Goal: Task Accomplishment & Management: Use online tool/utility

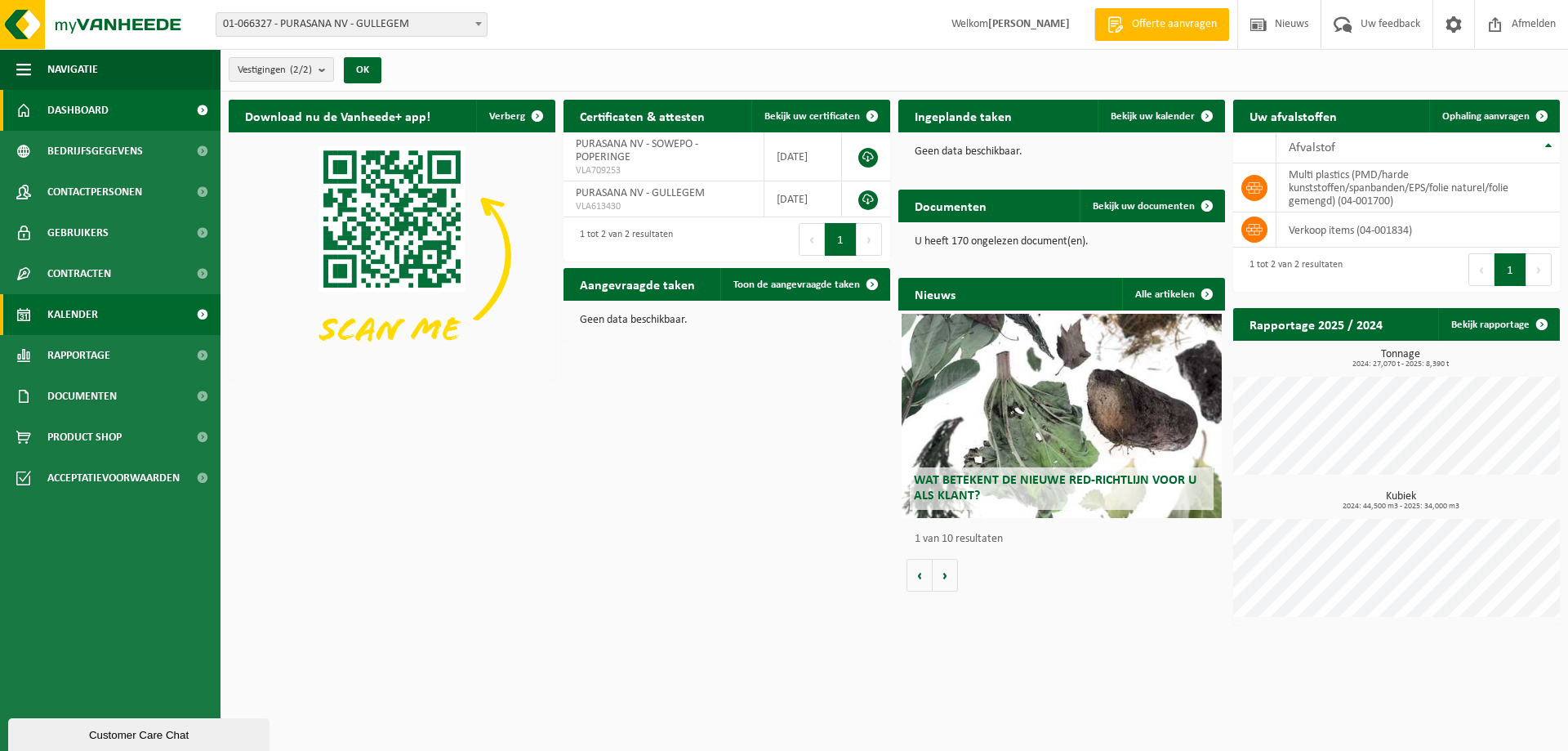
click at [107, 317] on link "Kalender" at bounding box center [110, 315] width 221 height 41
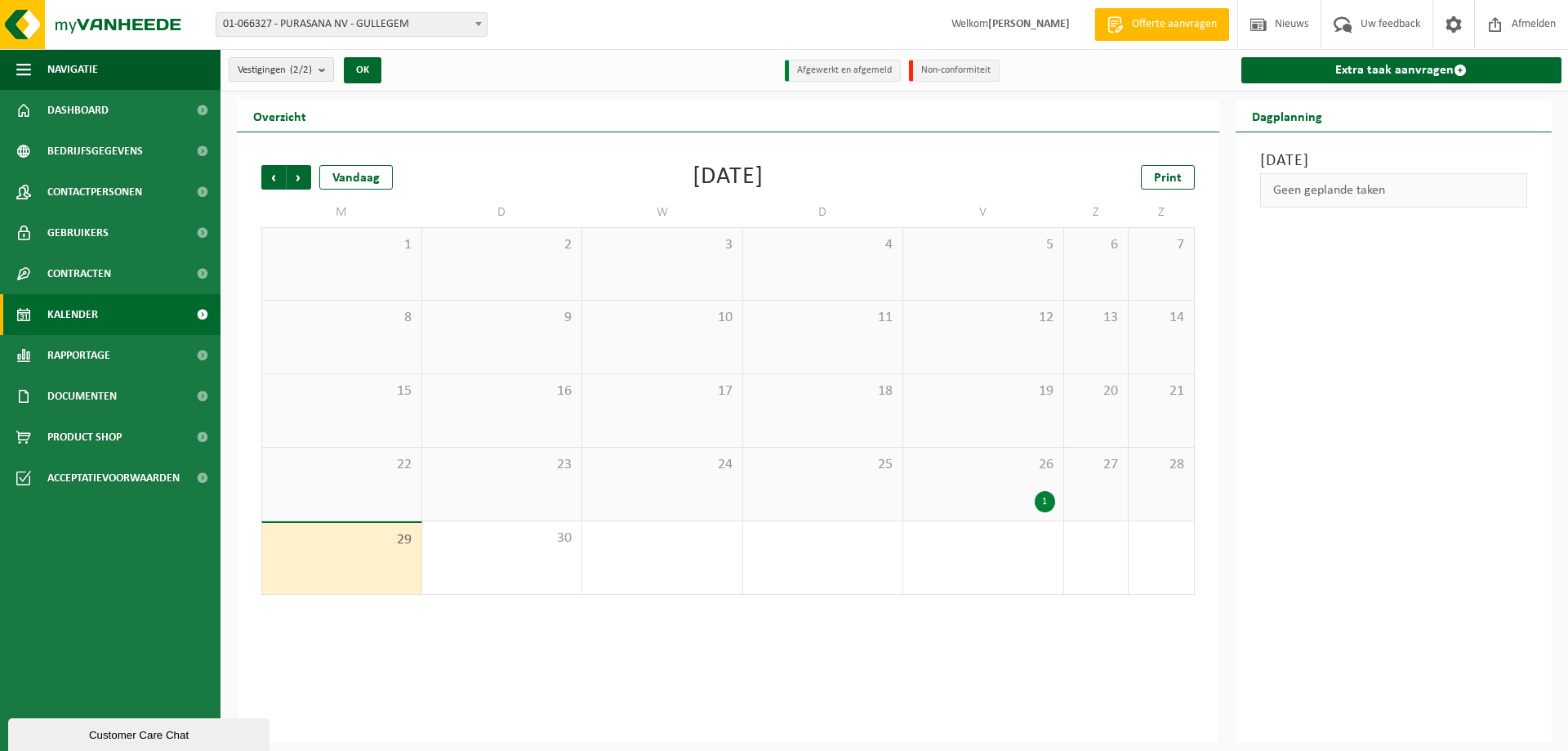
click at [1046, 500] on div "1" at bounding box center [1045, 501] width 21 height 21
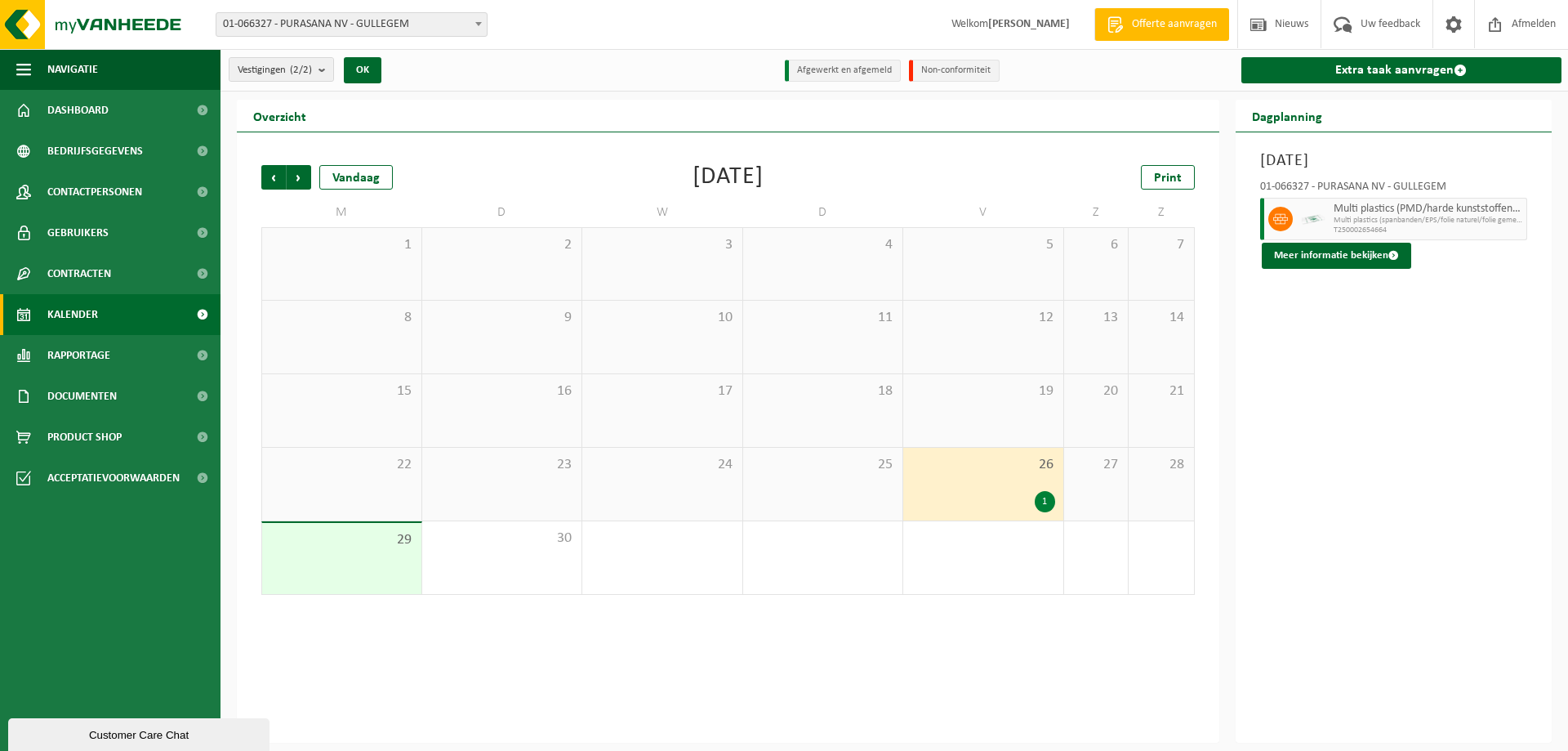
click at [1359, 213] on span "Multi plastics (PMD/harde kunststoffen/spanbanden/EPS/folie naturel/folie gemen…" at bounding box center [1429, 209] width 190 height 13
click at [304, 183] on span "Volgende" at bounding box center [299, 177] width 25 height 25
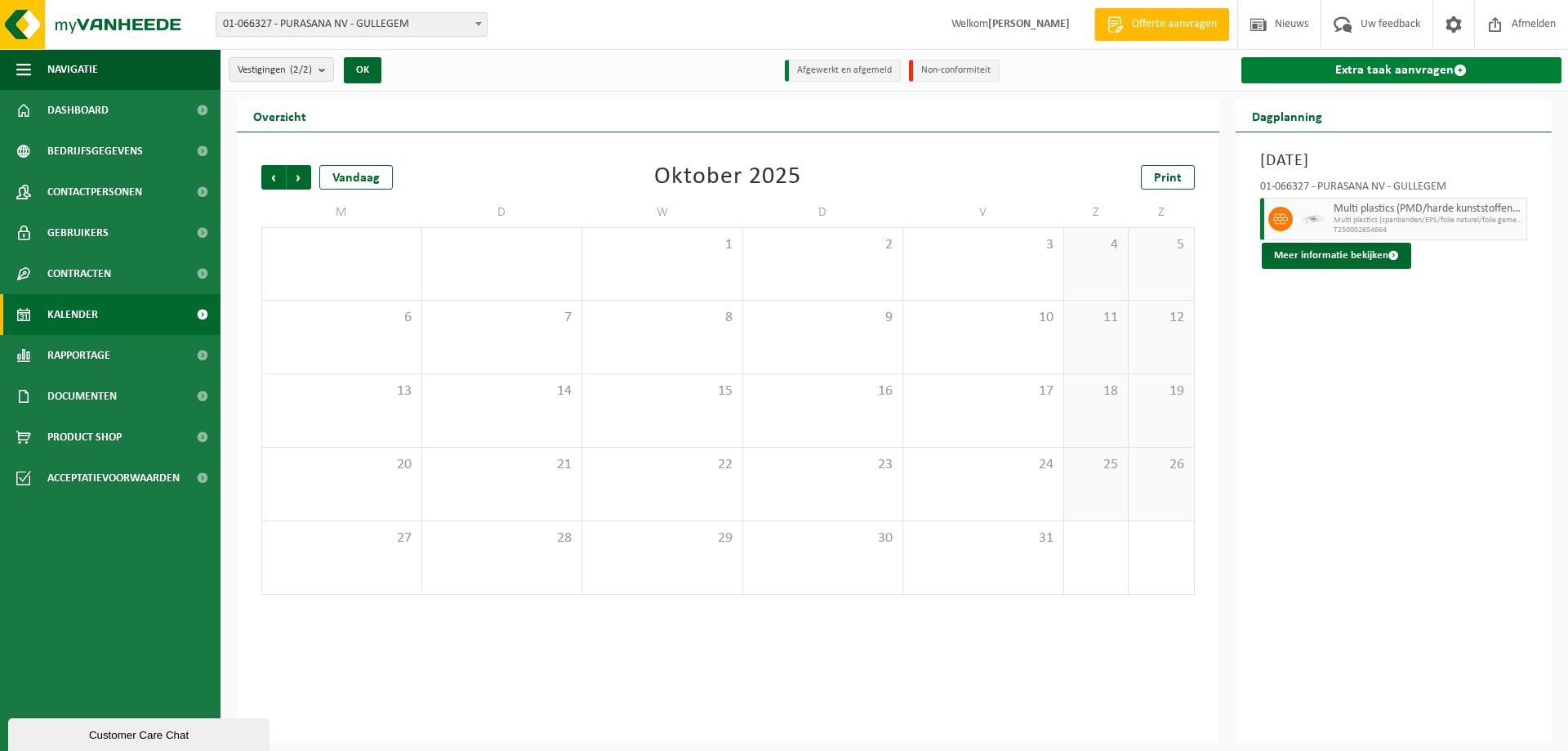
click at [1358, 73] on link "Extra taak aanvragen" at bounding box center [1401, 70] width 321 height 27
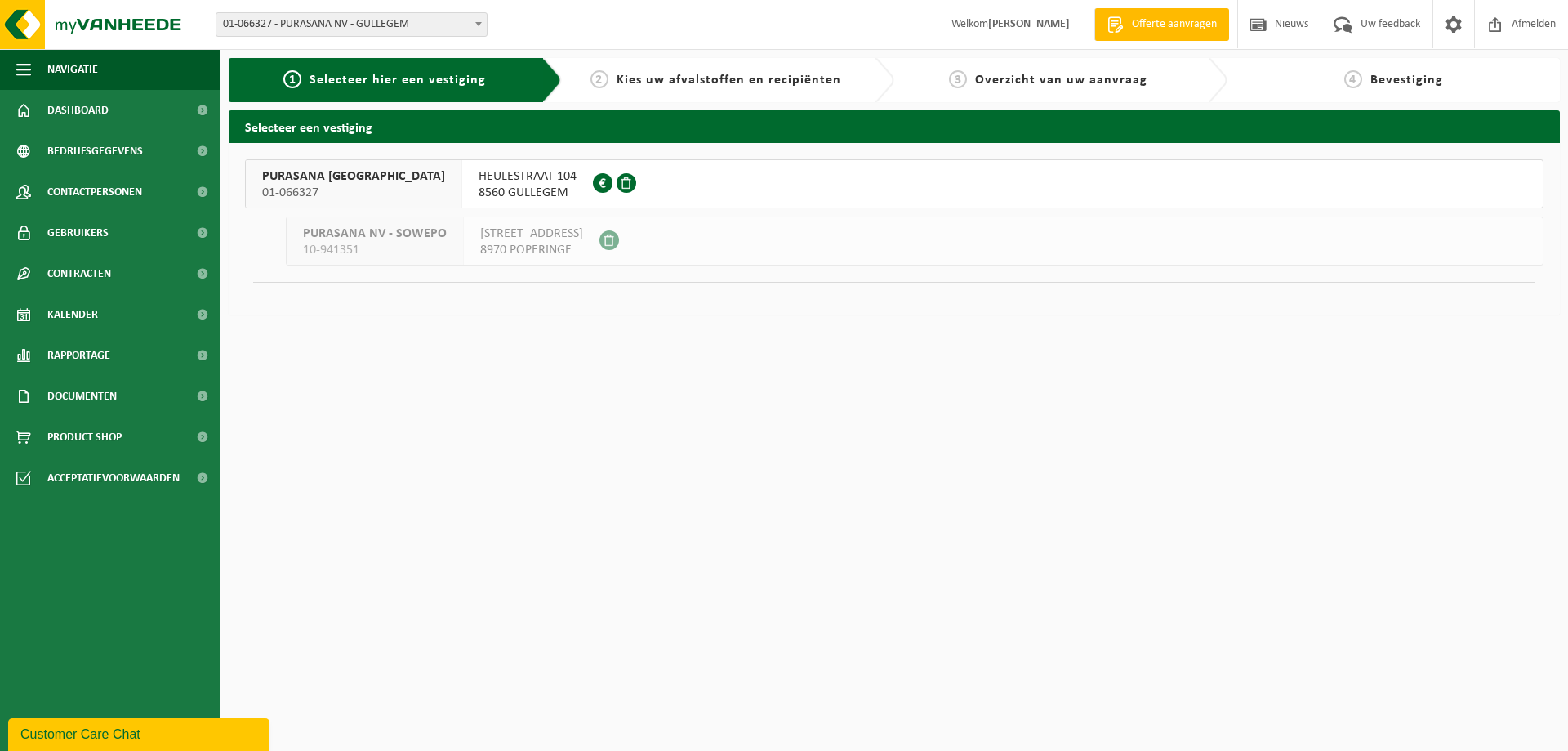
click at [578, 202] on button "PURASANA NV 01-066327 HEULESTRAAT 104 8560 GULLEGEM 0438.537.691" at bounding box center [894, 183] width 1299 height 49
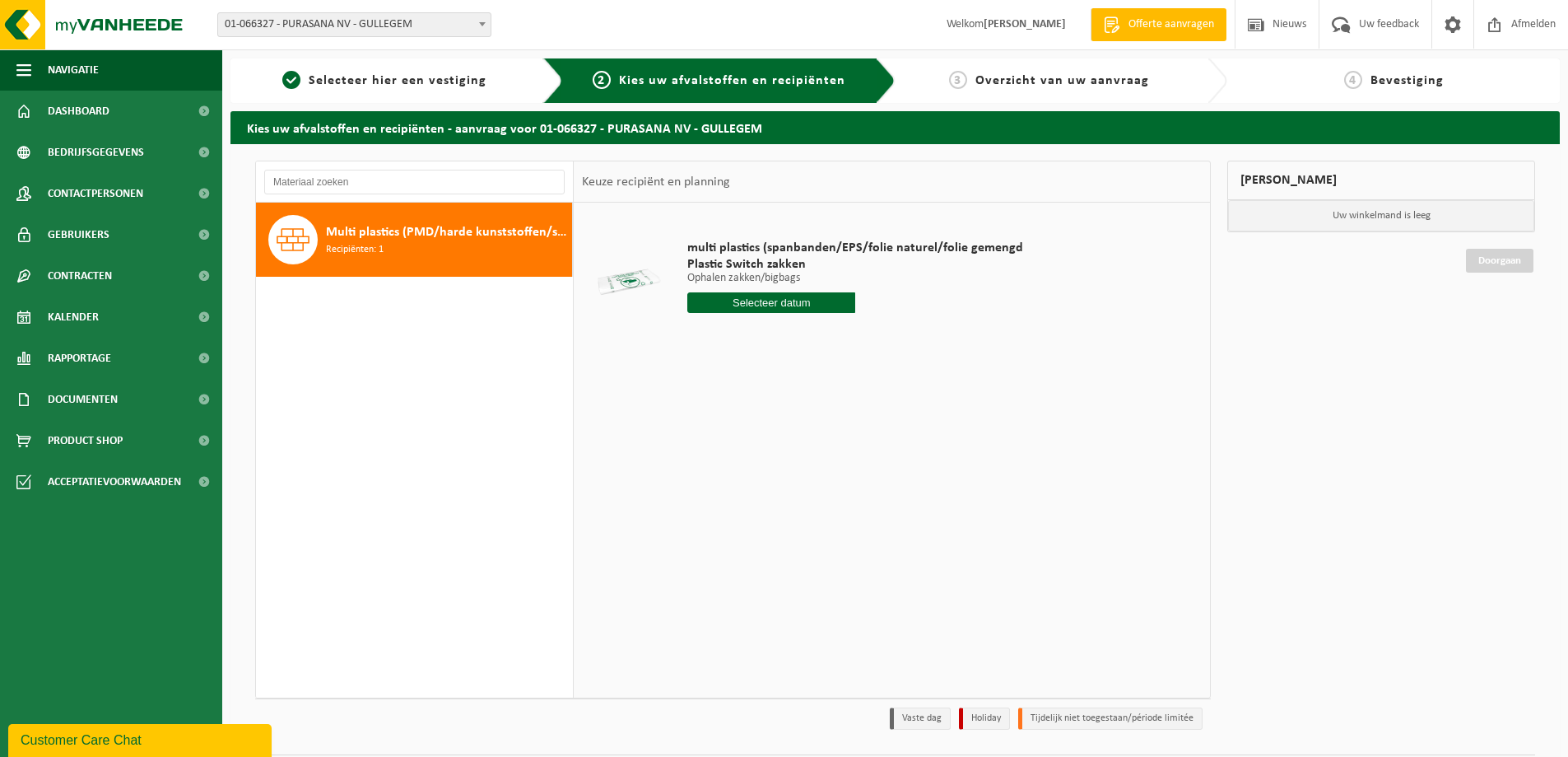
click at [723, 302] on input "text" at bounding box center [771, 303] width 168 height 21
click at [818, 473] on div "24" at bounding box center [818, 475] width 28 height 27
type input "Van 2025-10-24"
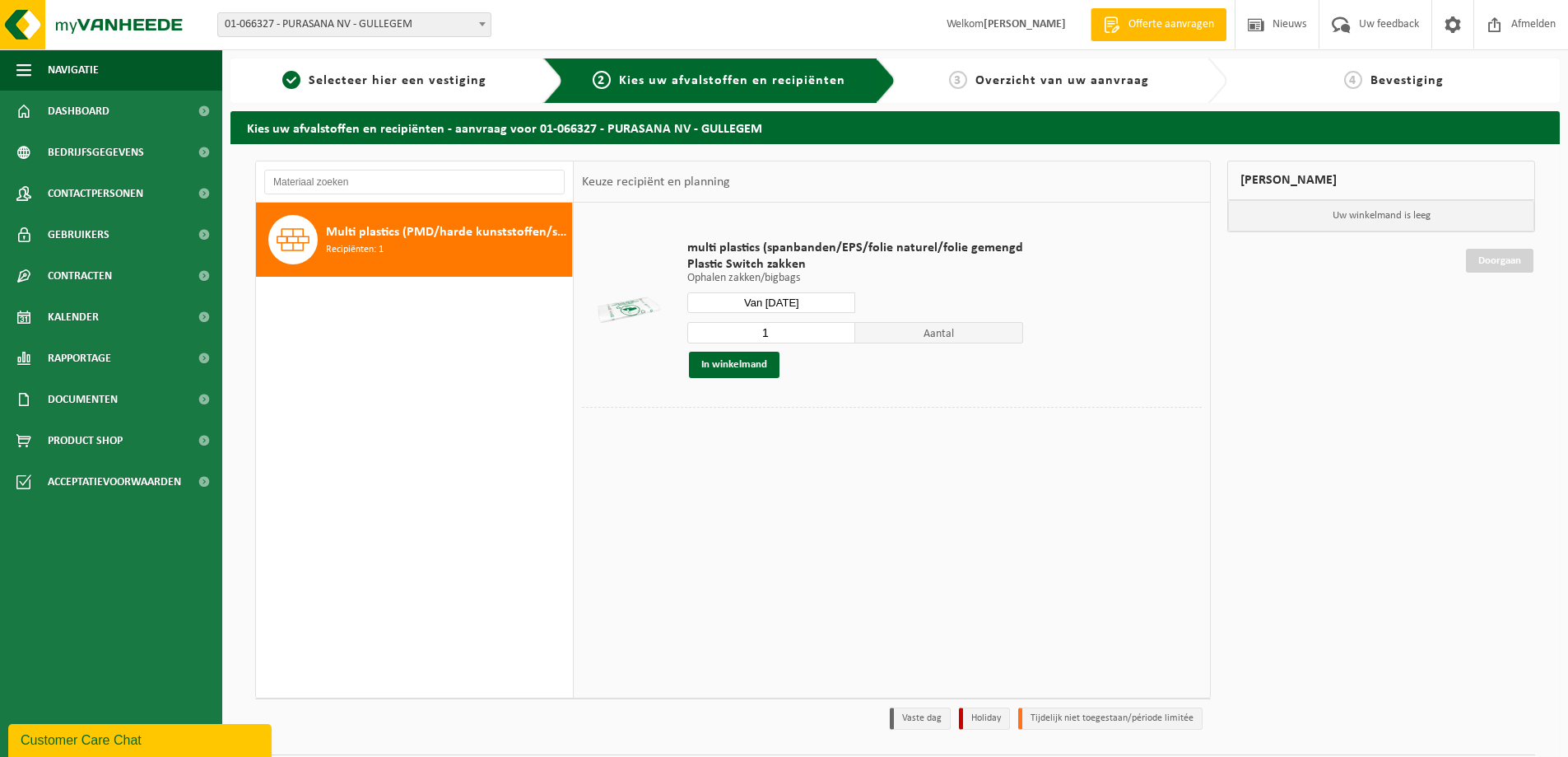
click at [796, 330] on input "1" at bounding box center [771, 332] width 168 height 22
type input "7"
click at [695, 374] on button "In winkelmand" at bounding box center [734, 365] width 91 height 27
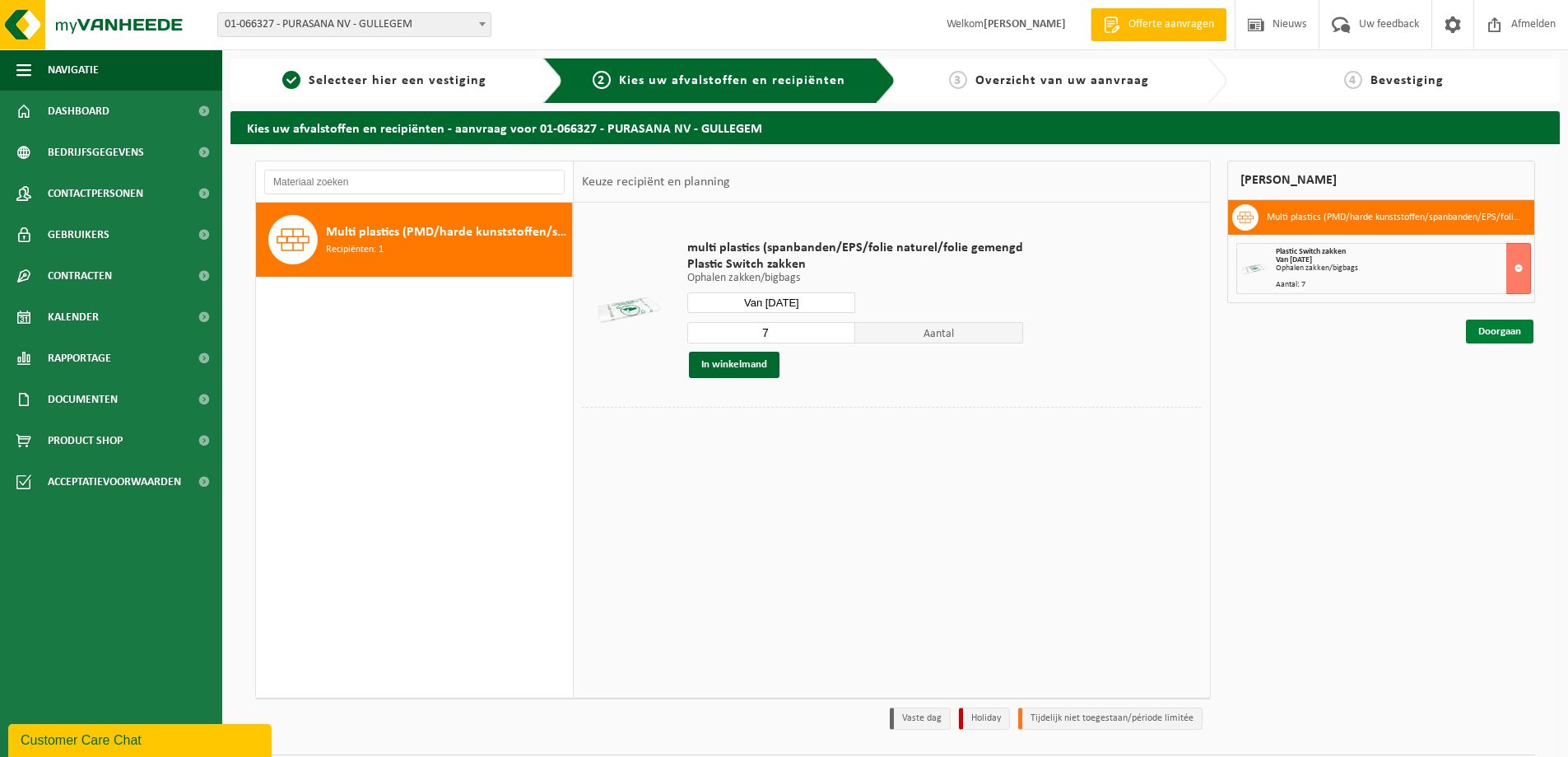
click at [1518, 324] on link "Doorgaan" at bounding box center [1500, 331] width 67 height 24
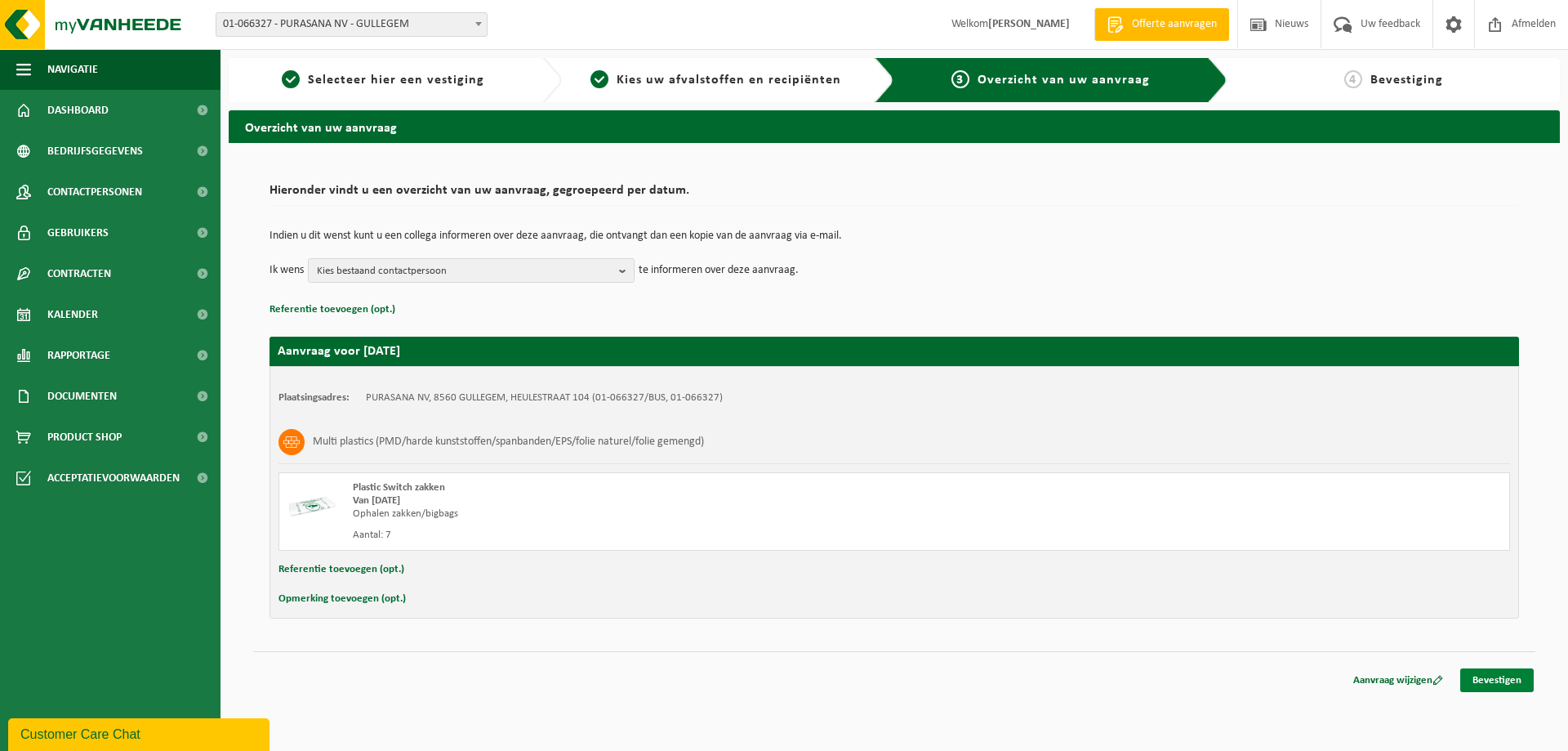
click at [1498, 678] on link "Bevestigen" at bounding box center [1497, 680] width 74 height 24
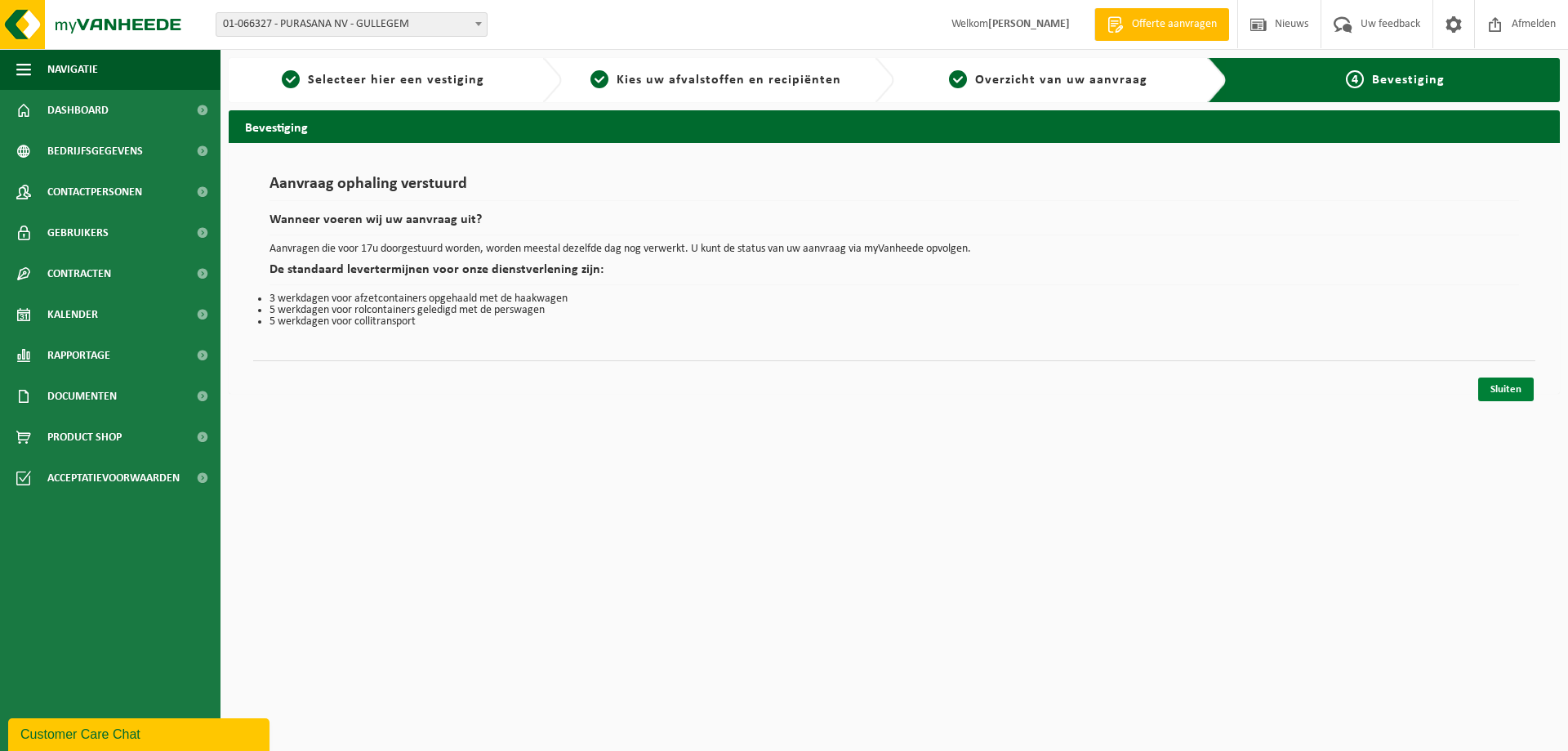
click at [1511, 391] on link "Sluiten" at bounding box center [1506, 389] width 56 height 24
